Goal: Navigation & Orientation: Find specific page/section

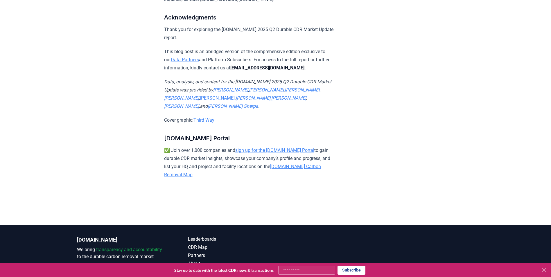
scroll to position [3693, 0]
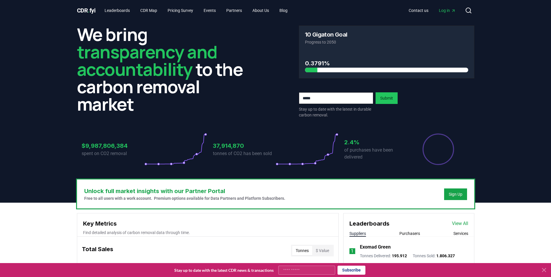
click at [541, 270] on icon at bounding box center [544, 270] width 7 height 7
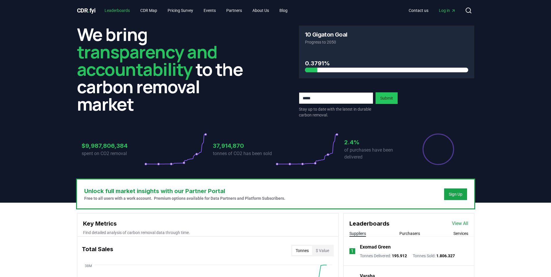
click at [126, 10] on link "Leaderboards" at bounding box center [117, 10] width 35 height 10
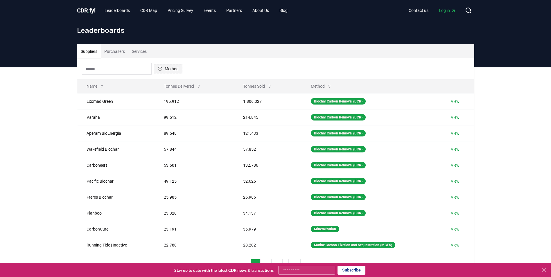
click at [173, 69] on button "Method" at bounding box center [168, 68] width 28 height 9
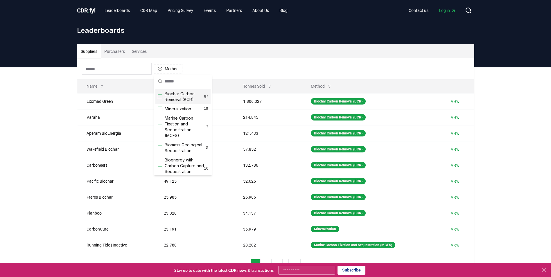
click at [162, 97] on div "Suggestions" at bounding box center [160, 96] width 5 height 5
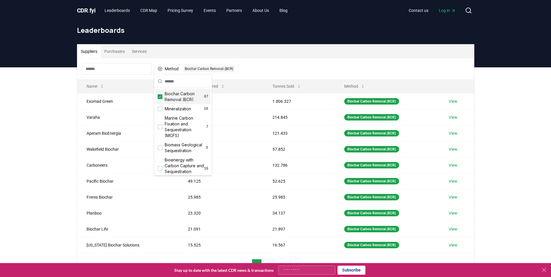
click at [162, 97] on icon "Suggestions" at bounding box center [160, 96] width 4 height 5
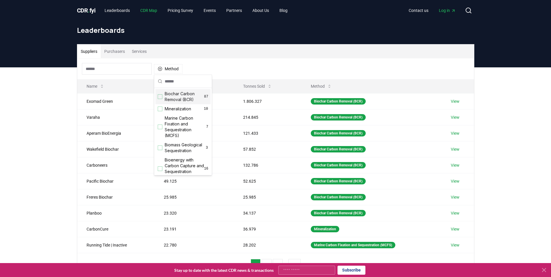
click at [147, 8] on link "CDR Map" at bounding box center [149, 10] width 26 height 10
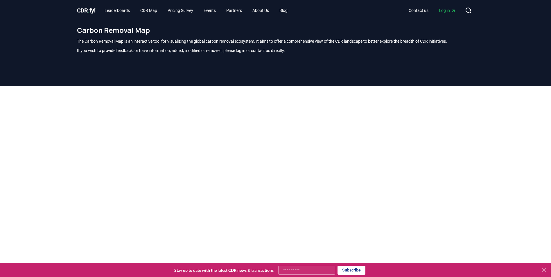
click at [92, 10] on span "CDR . fyi" at bounding box center [86, 10] width 19 height 7
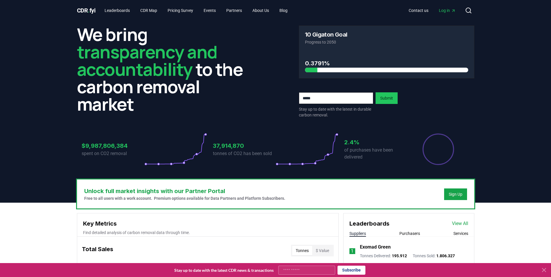
click at [89, 8] on span "." at bounding box center [89, 10] width 2 height 7
click at [452, 195] on div "Sign Up" at bounding box center [456, 194] width 14 height 6
